Goal: Communication & Community: Answer question/provide support

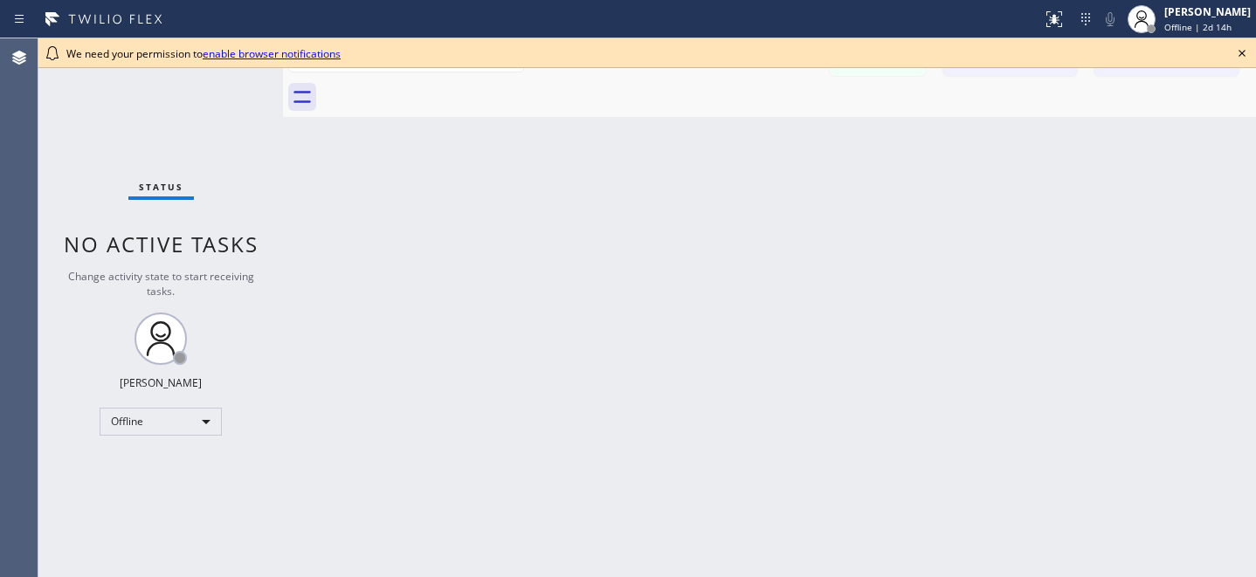
drag, startPoint x: 1224, startPoint y: 54, endPoint x: 1240, endPoint y: 53, distance: 15.7
click at [1224, 54] on div "We need your permission to enable browser notifications" at bounding box center [647, 53] width 1162 height 15
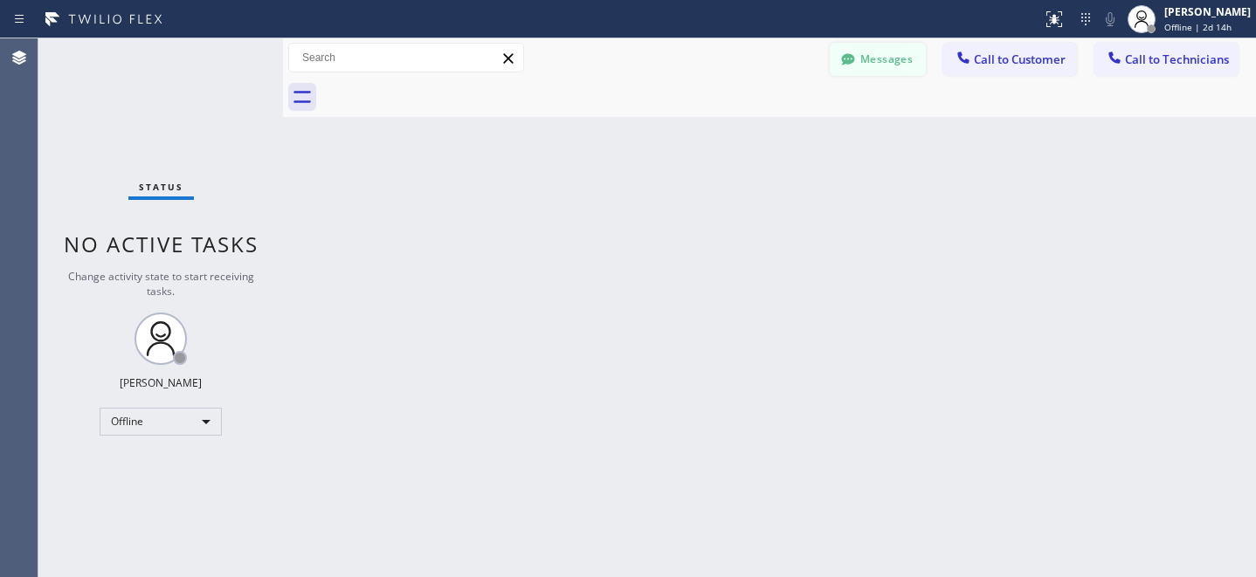
click at [886, 55] on button "Messages" at bounding box center [878, 59] width 96 height 33
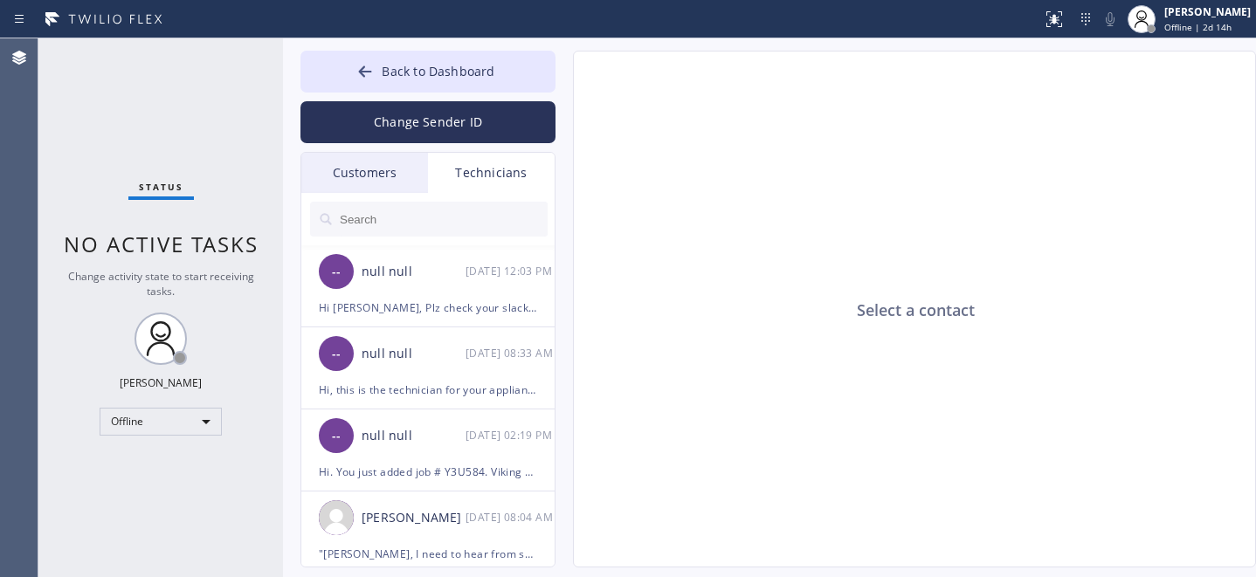
click at [382, 173] on div "Customers" at bounding box center [364, 173] width 127 height 40
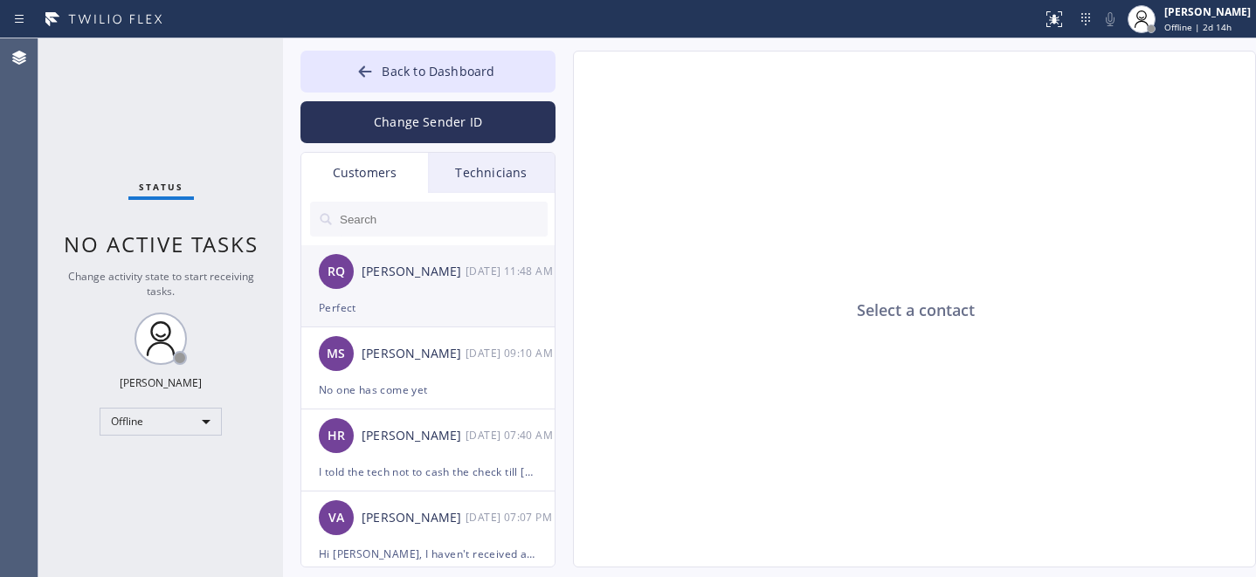
click at [409, 298] on div "Perfect" at bounding box center [428, 308] width 218 height 20
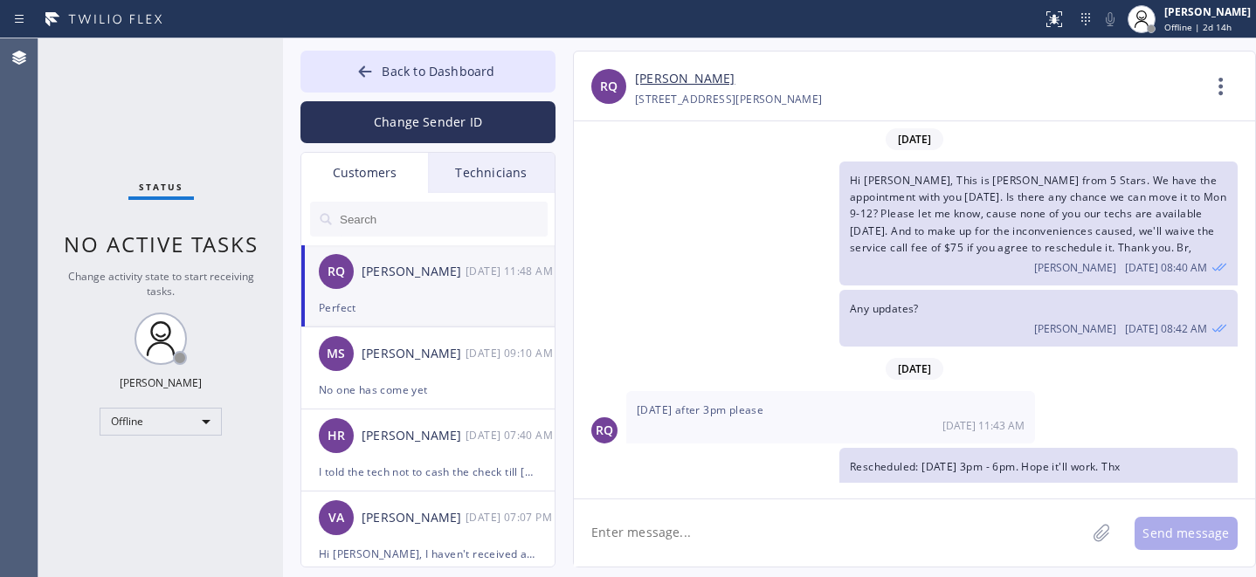
scroll to position [80, 0]
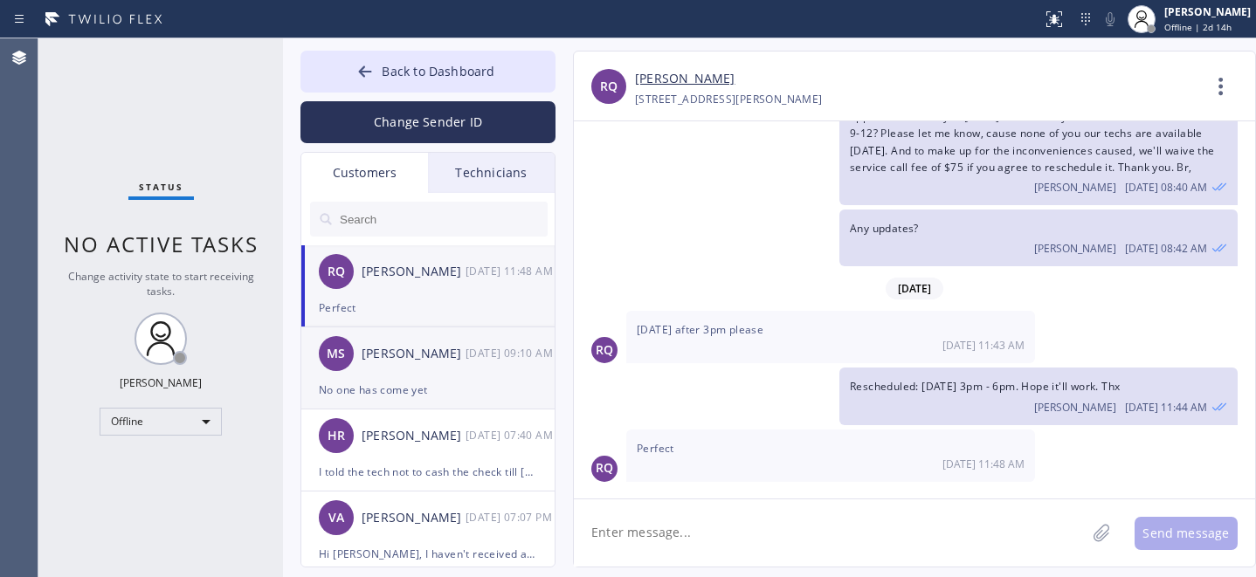
click at [432, 365] on div "[PERSON_NAME] [DATE] 09:10 AM" at bounding box center [428, 354] width 255 height 52
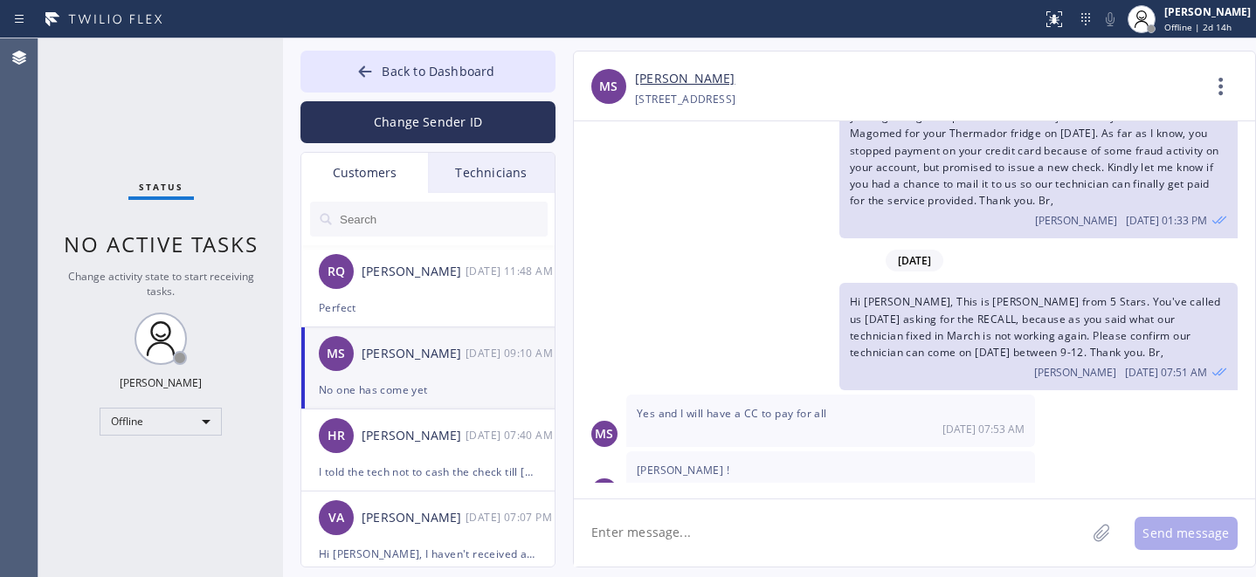
scroll to position [260, 0]
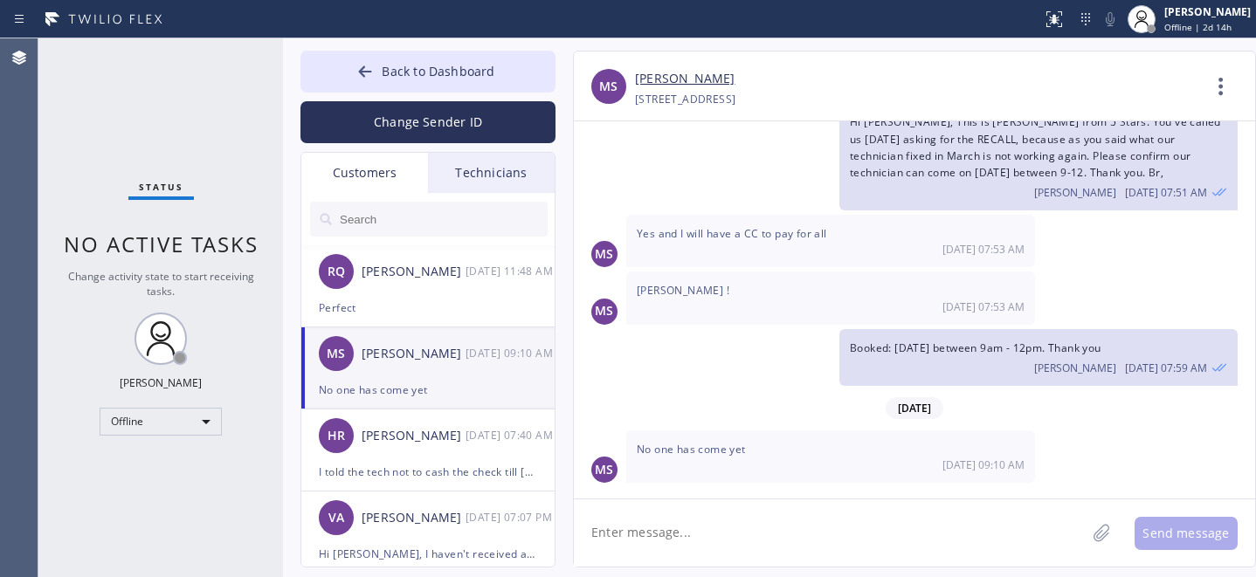
click at [442, 363] on div "[PERSON_NAME]" at bounding box center [414, 354] width 104 height 20
click at [721, 528] on textarea at bounding box center [830, 533] width 512 height 67
click at [920, 541] on textarea "Hi, So did the tech eventually come over yesterady?" at bounding box center [845, 533] width 543 height 67
click at [868, 538] on textarea "Hi, So did the tech eventually come over yesterady?" at bounding box center [845, 533] width 543 height 67
type textarea "Hi, So did the tech eventually come over [DATE]?"
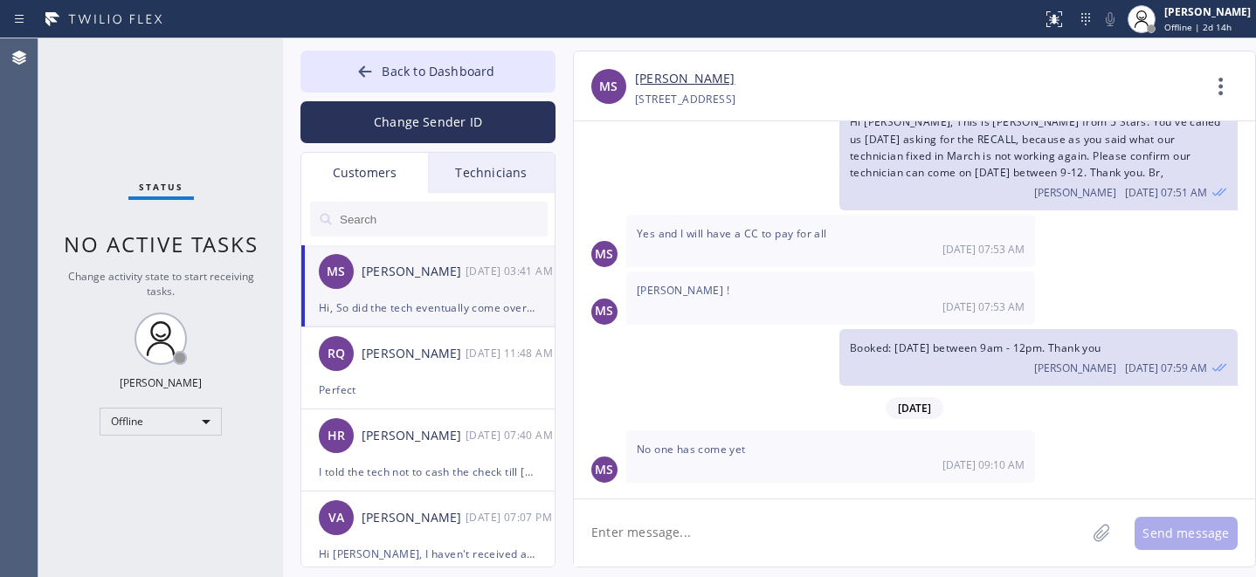
scroll to position [362, 0]
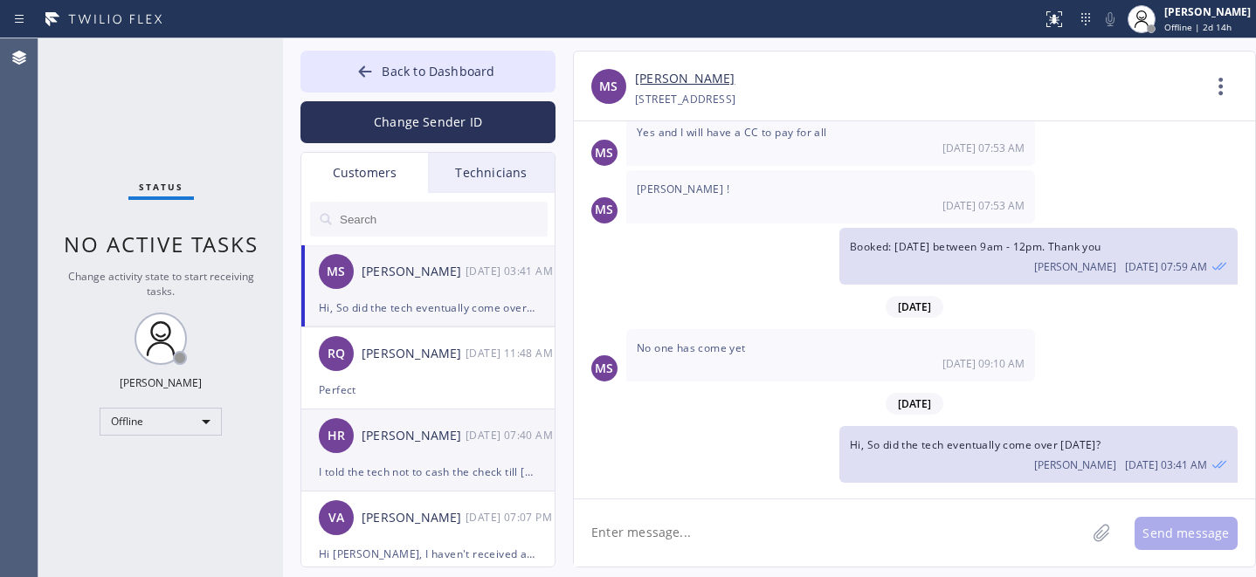
click at [428, 446] on div "HR [PERSON_NAME] [DATE] 07:40 AM" at bounding box center [428, 436] width 255 height 52
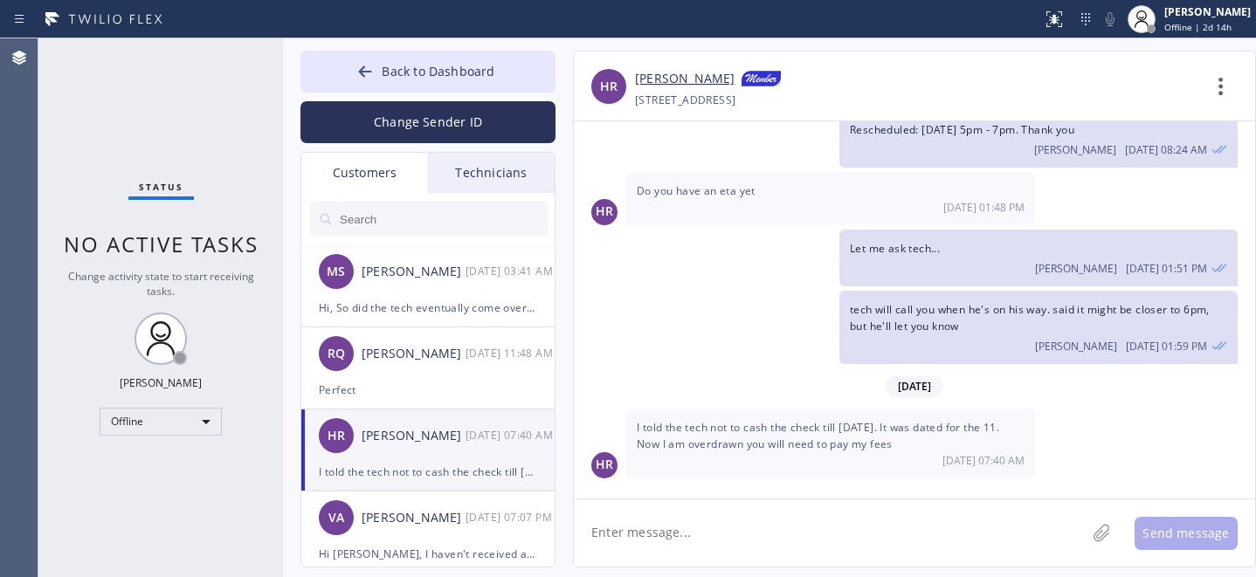
scroll to position [275, 0]
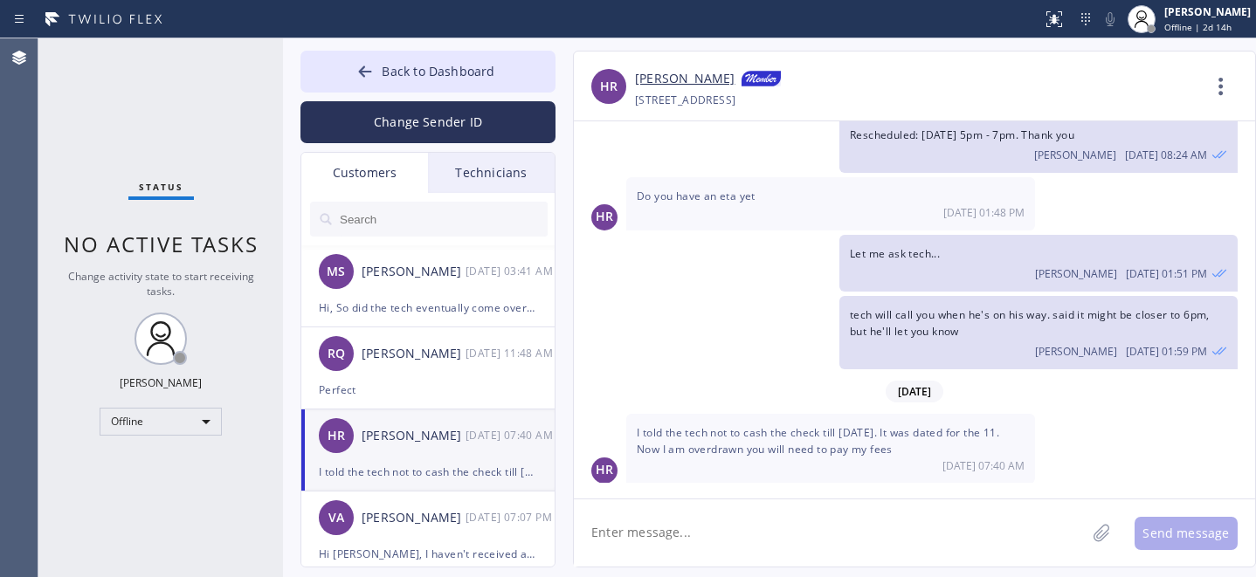
click at [406, 446] on div "HR [PERSON_NAME] [DATE] 07:40 AM" at bounding box center [428, 436] width 255 height 52
click at [724, 526] on textarea at bounding box center [830, 533] width 512 height 67
type textarea "Let mech check with tech..."
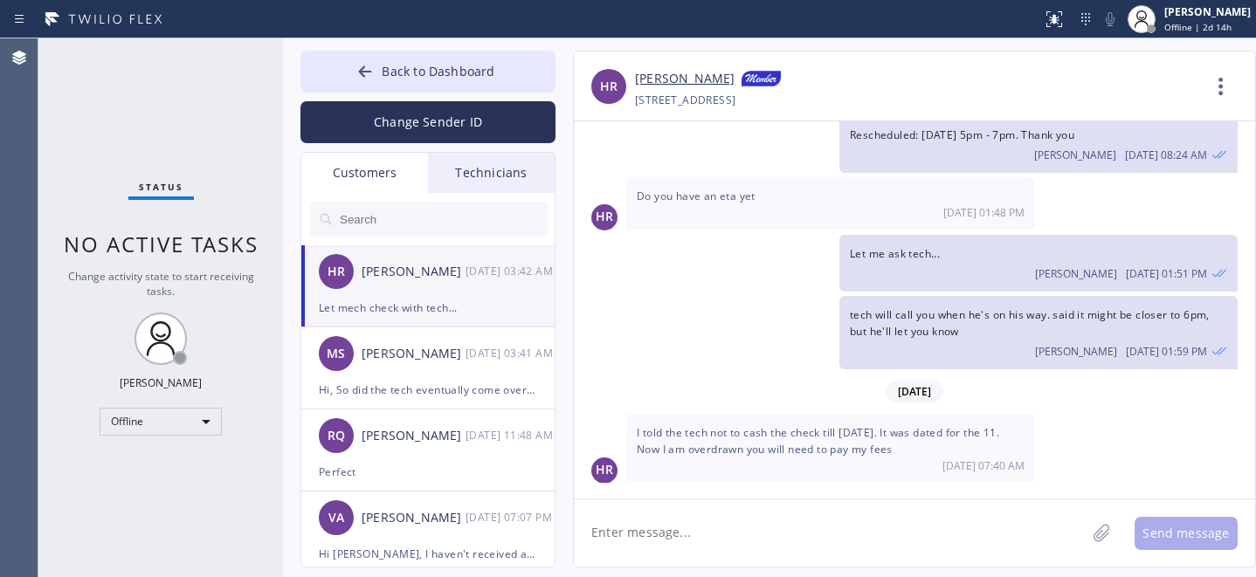
scroll to position [376, 0]
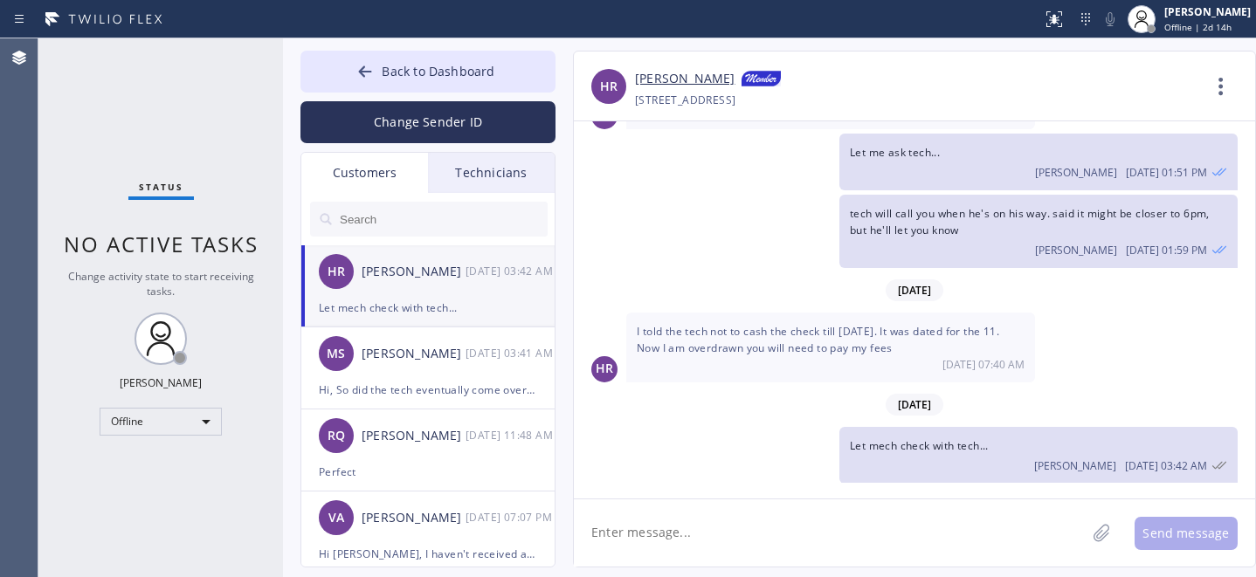
click at [756, 521] on textarea at bounding box center [830, 533] width 512 height 67
paste textarea "KET6TZ"
type textarea "KET6TZ"
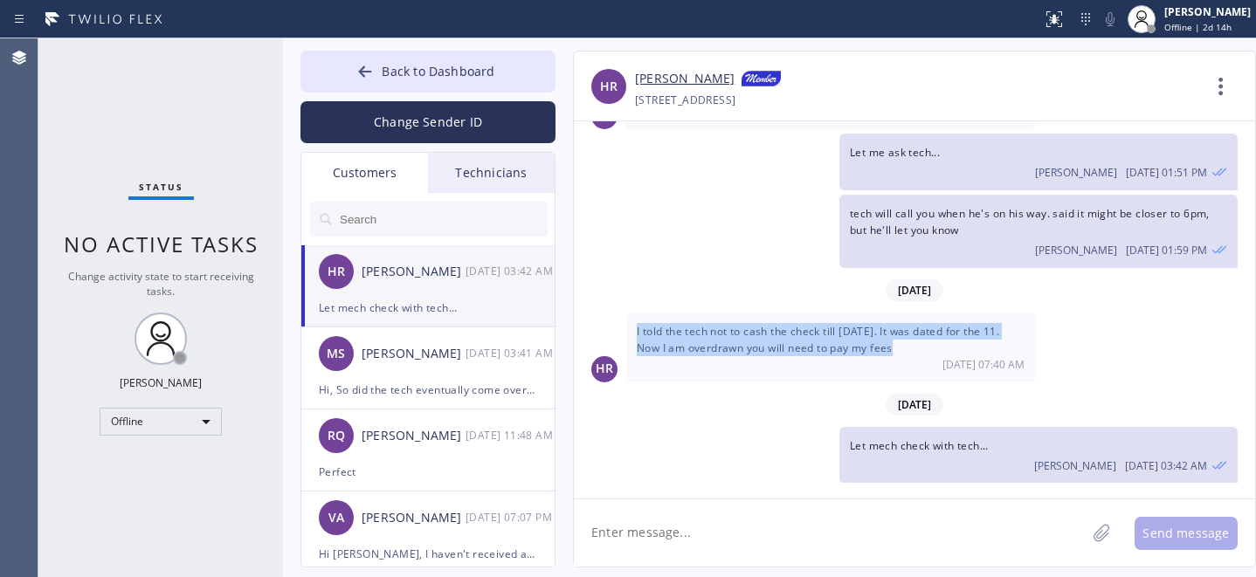
drag, startPoint x: 635, startPoint y: 329, endPoint x: 849, endPoint y: 390, distance: 222.6
click at [915, 347] on div "I told the tech not to cash the check till [DATE]. It was dated for the 11. Now…" at bounding box center [830, 347] width 409 height 69
copy span "I told the tech not to cash the check till [DATE]. It was dated for the 11. Now…"
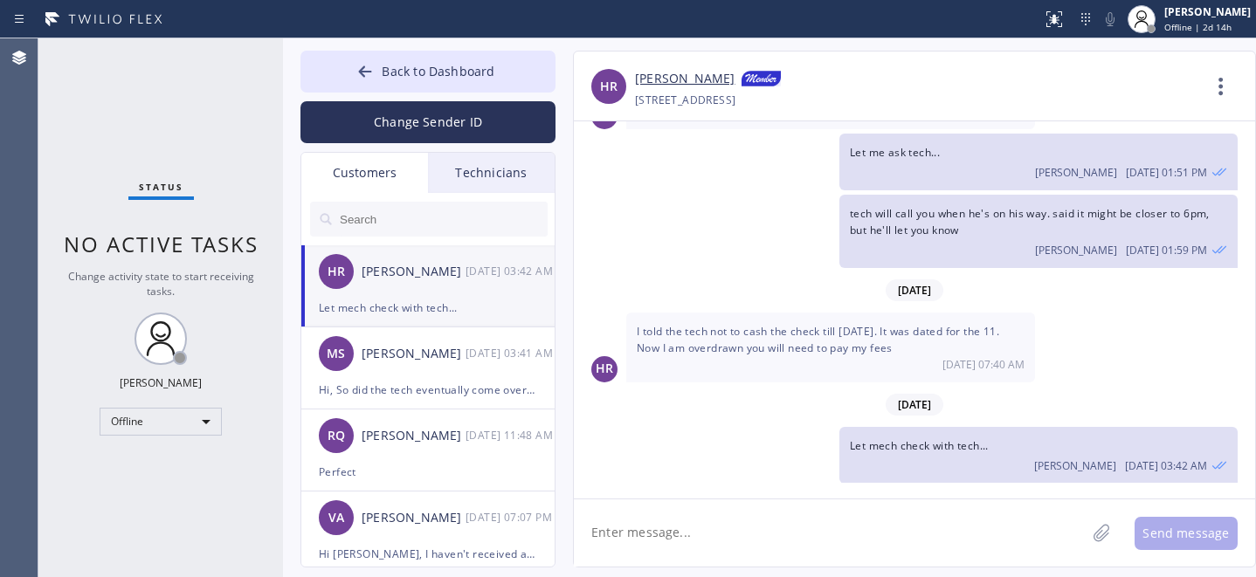
click at [717, 528] on textarea at bounding box center [830, 533] width 512 height 67
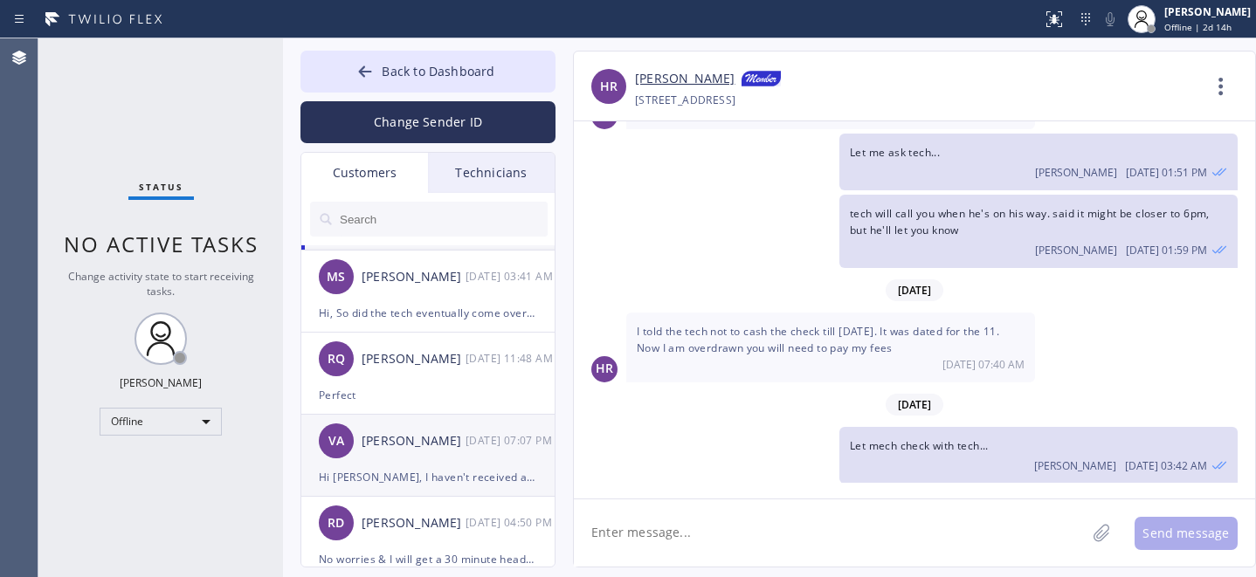
scroll to position [94, 0]
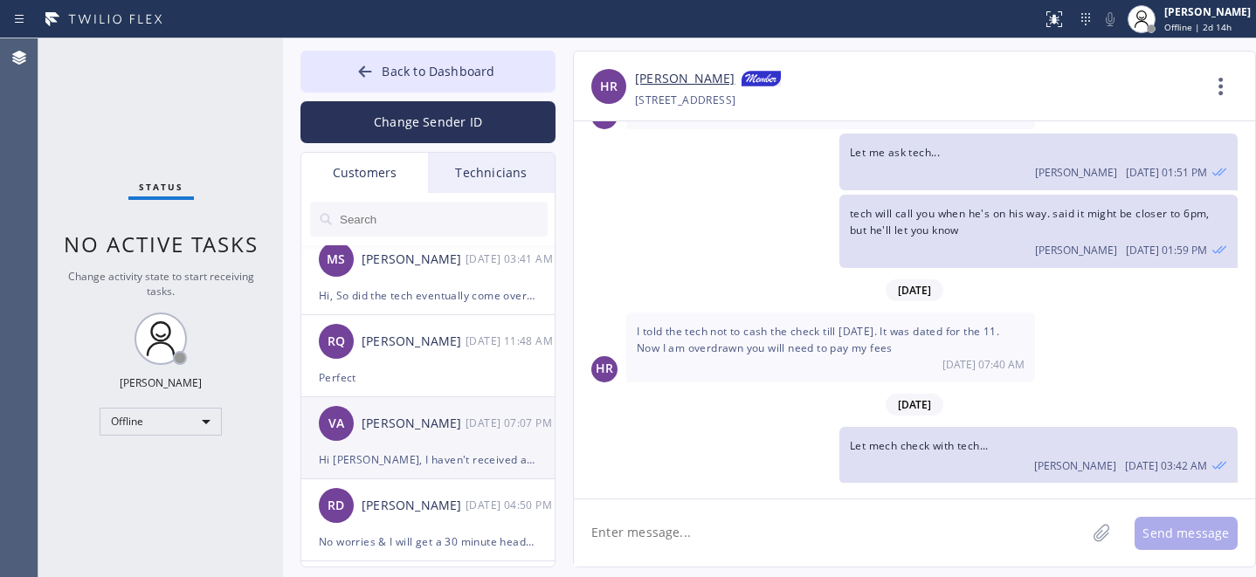
click at [418, 447] on div "VA [PERSON_NAME] [DATE] 07:07 PM" at bounding box center [428, 423] width 255 height 52
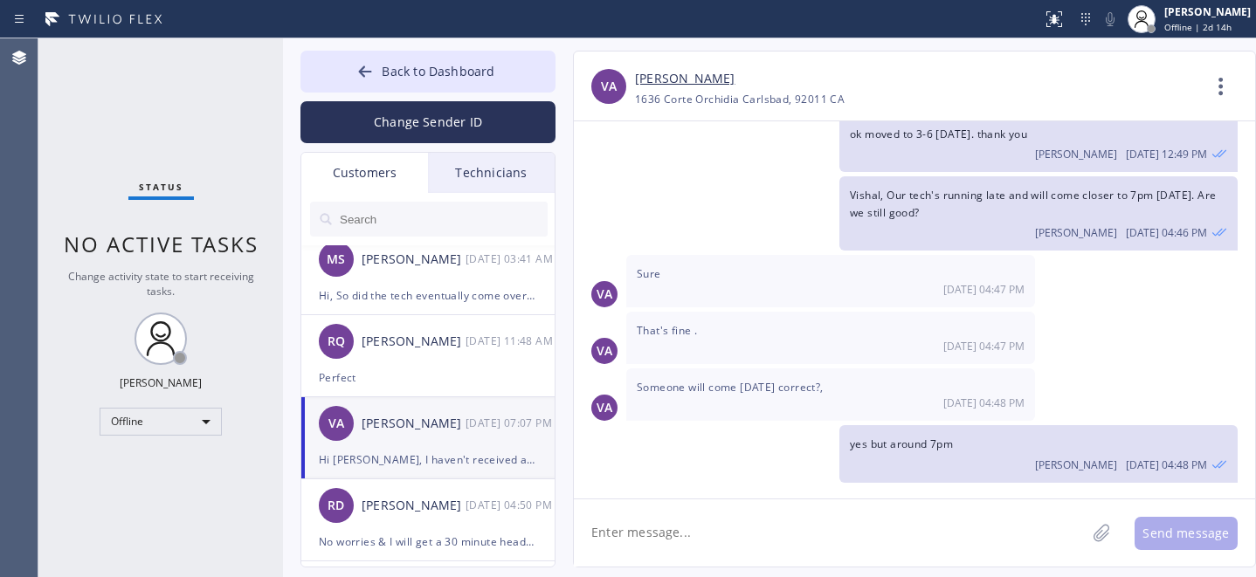
scroll to position [489, 0]
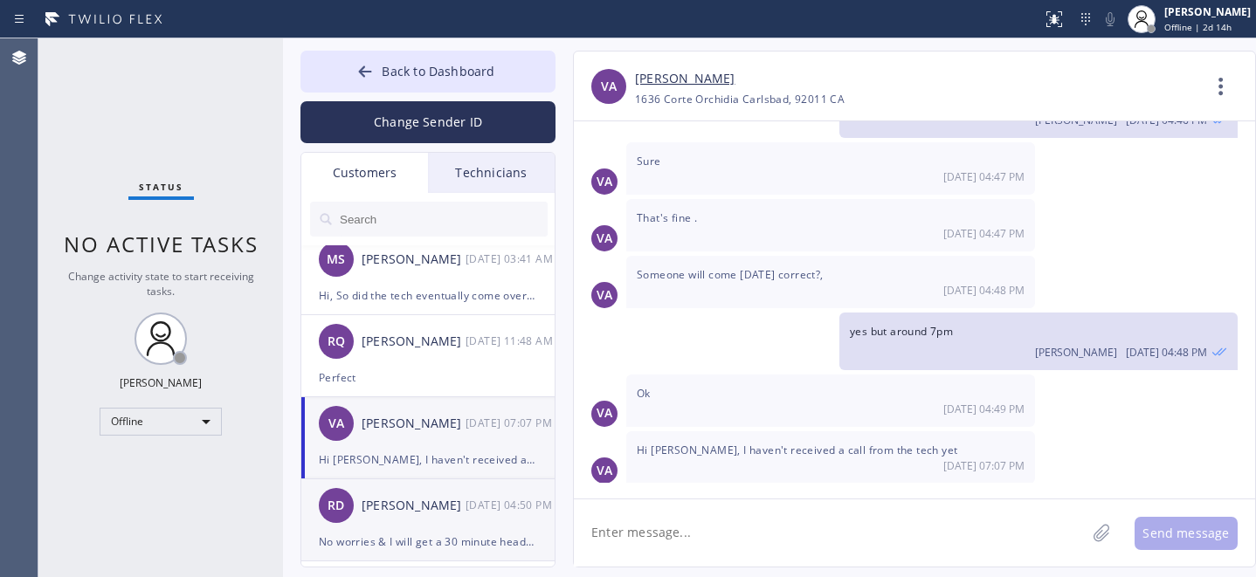
click at [424, 532] on div "No worries & I will get a 30 minute heads up before the tech arrives right?" at bounding box center [428, 542] width 218 height 20
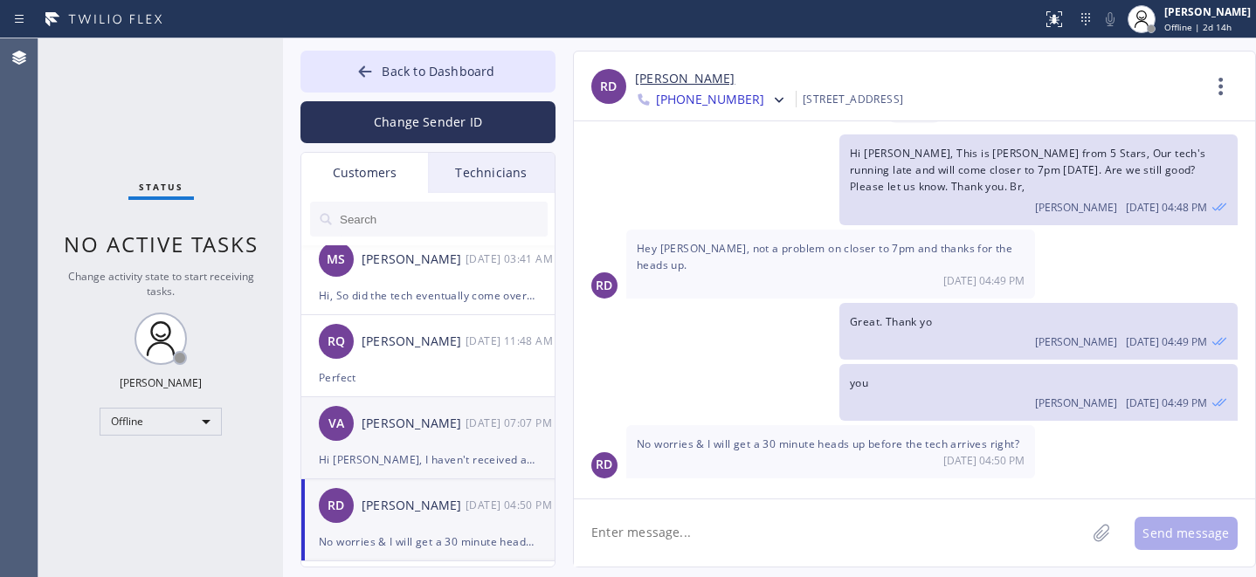
scroll to position [7, 0]
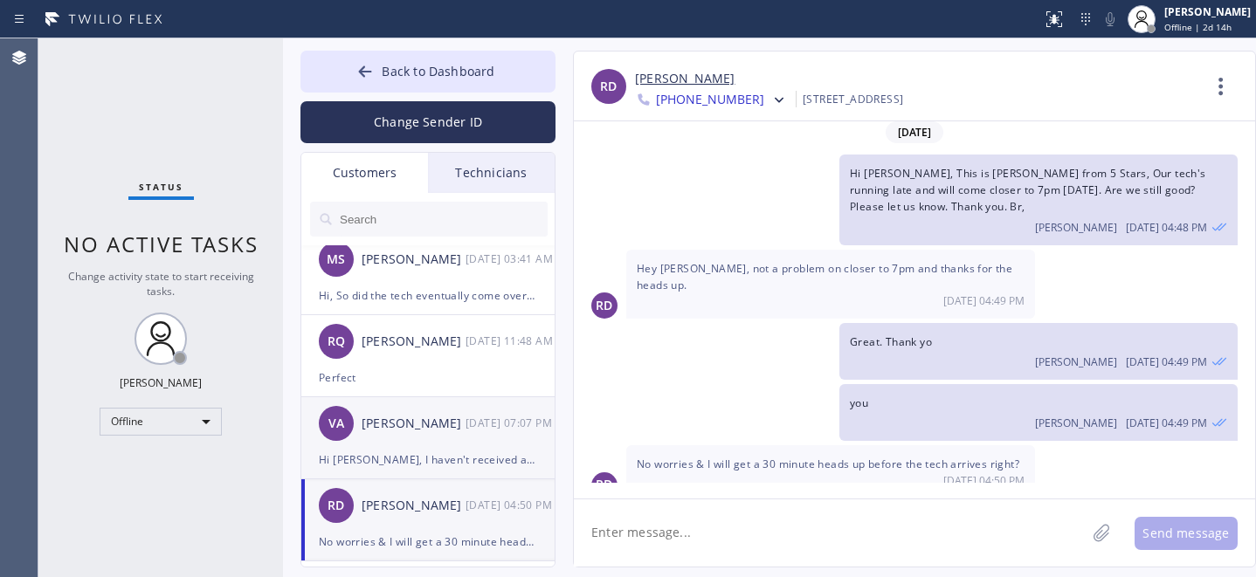
click at [426, 450] on div "Hi [PERSON_NAME], I haven't received a call from the tech yet" at bounding box center [428, 460] width 218 height 20
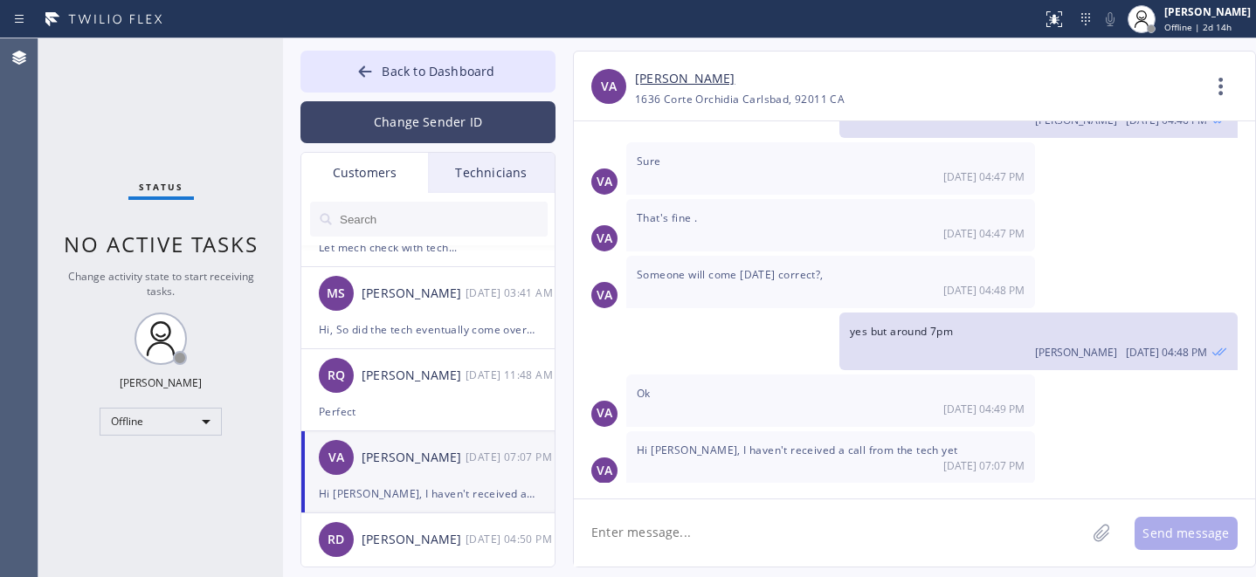
scroll to position [0, 0]
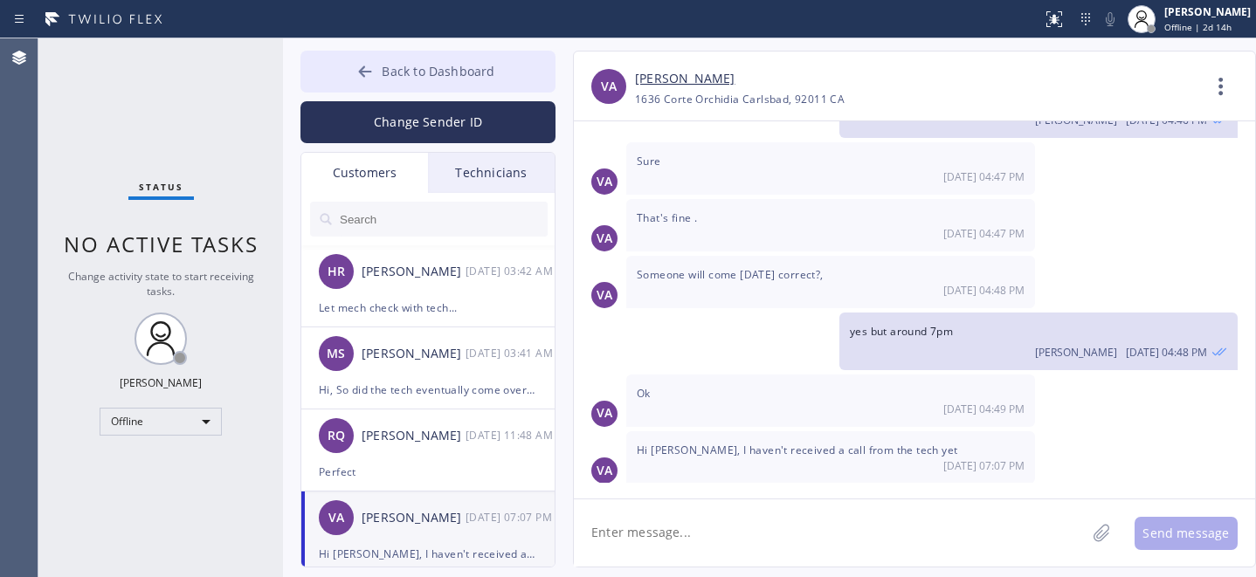
click at [379, 65] on button "Back to Dashboard" at bounding box center [427, 72] width 255 height 42
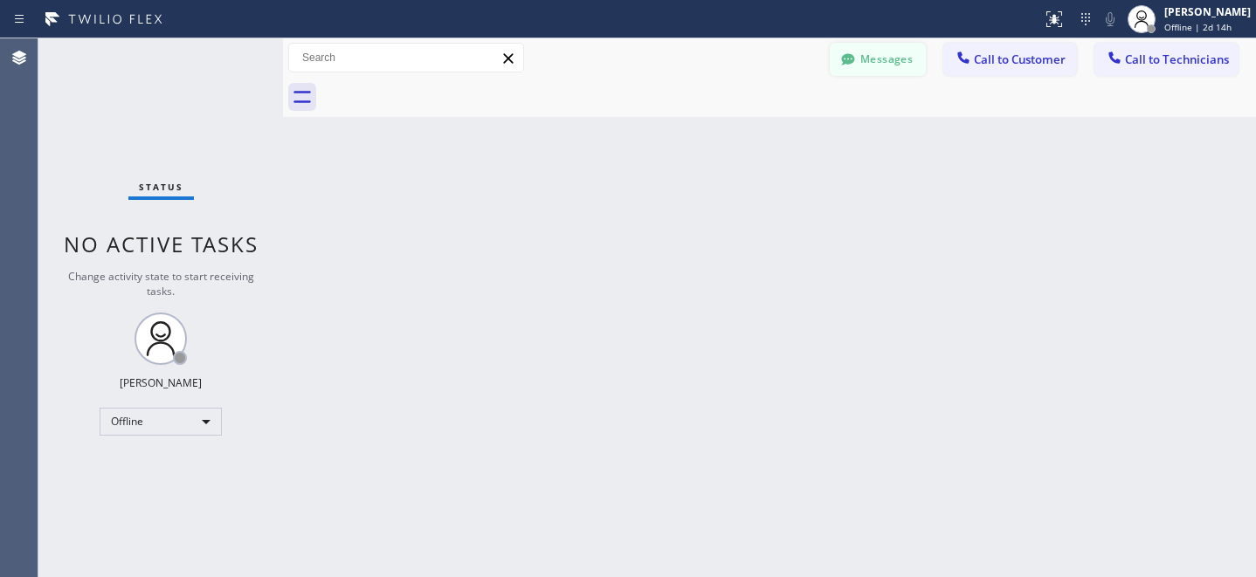
click at [895, 64] on button "Messages" at bounding box center [878, 59] width 96 height 33
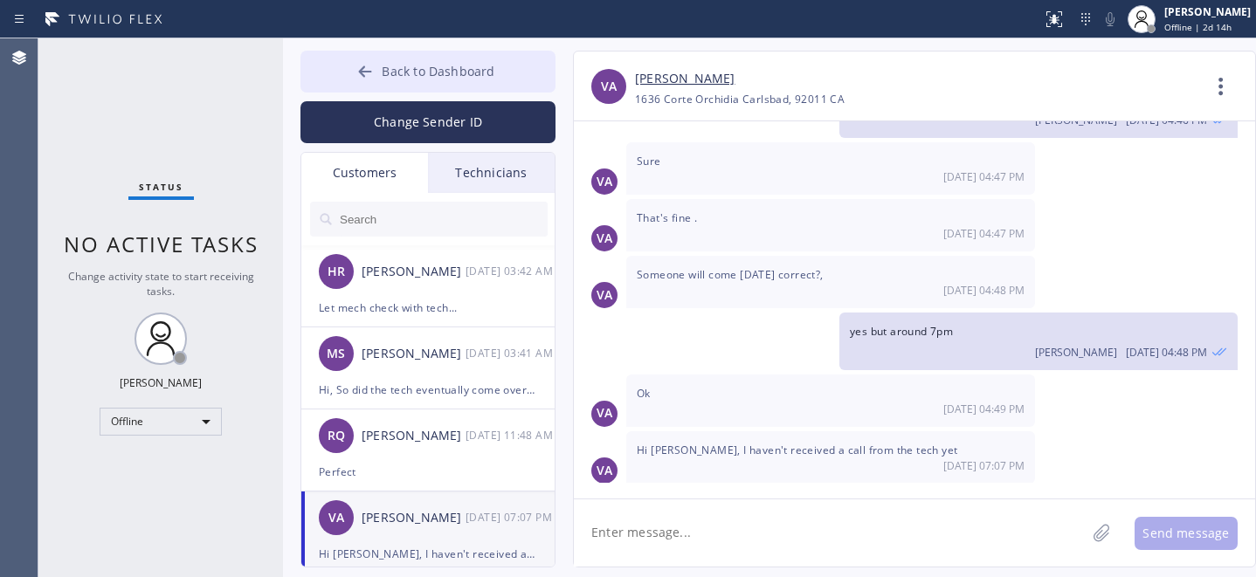
click at [399, 61] on button "Back to Dashboard" at bounding box center [427, 72] width 255 height 42
